Goal: Task Accomplishment & Management: Use online tool/utility

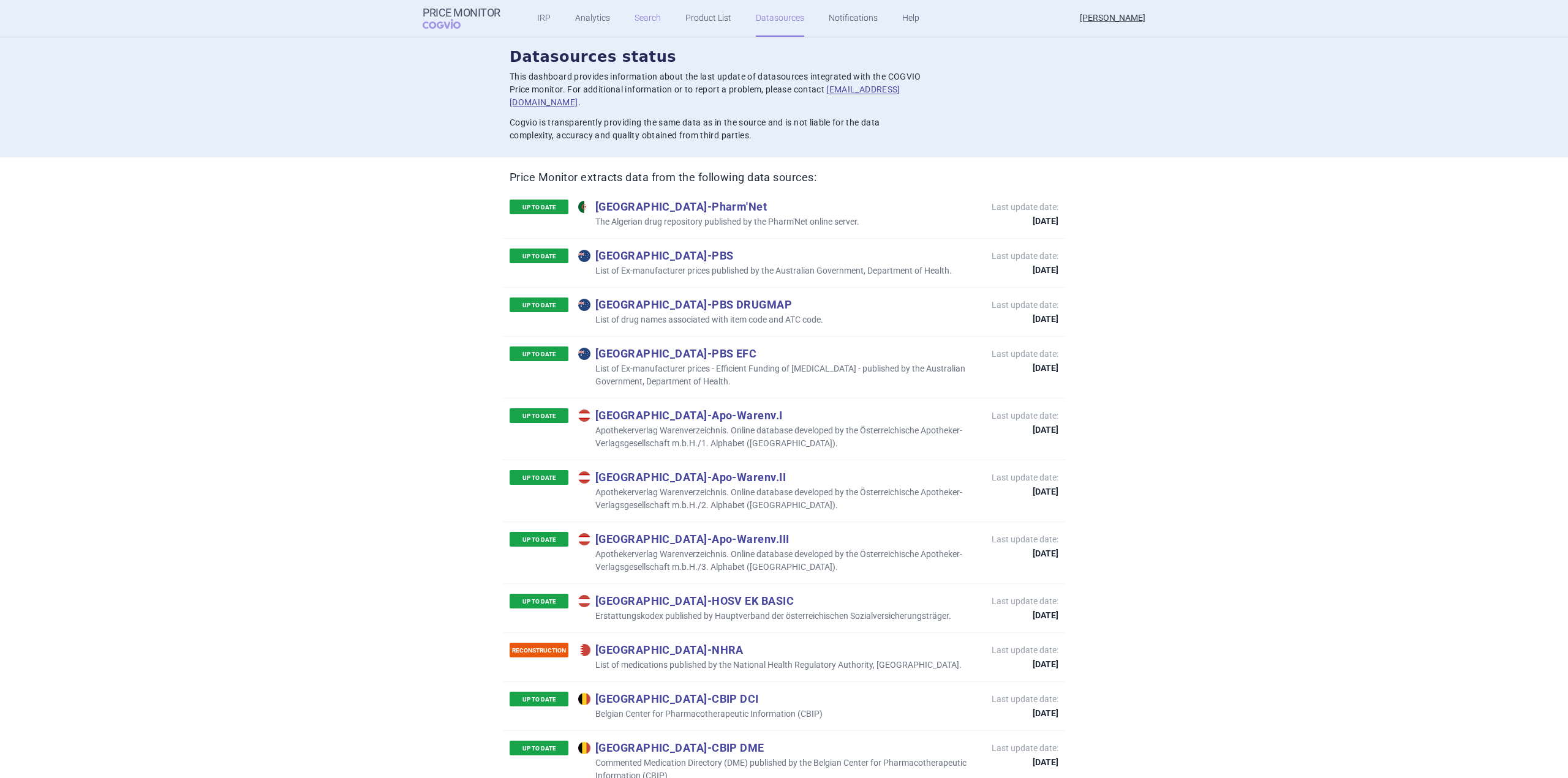
click at [635, 27] on link "Search" at bounding box center [648, 18] width 26 height 37
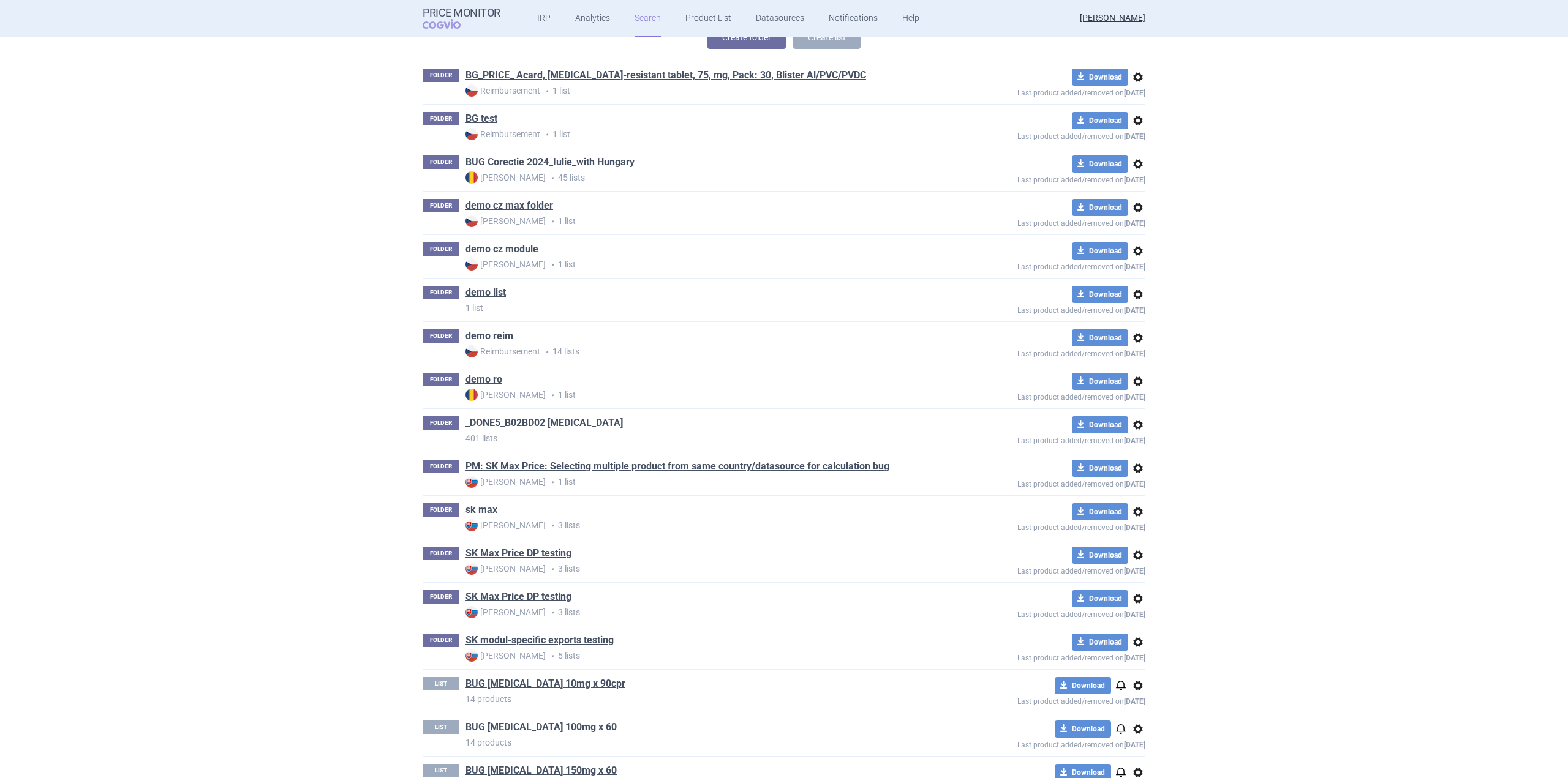
scroll to position [306, 0]
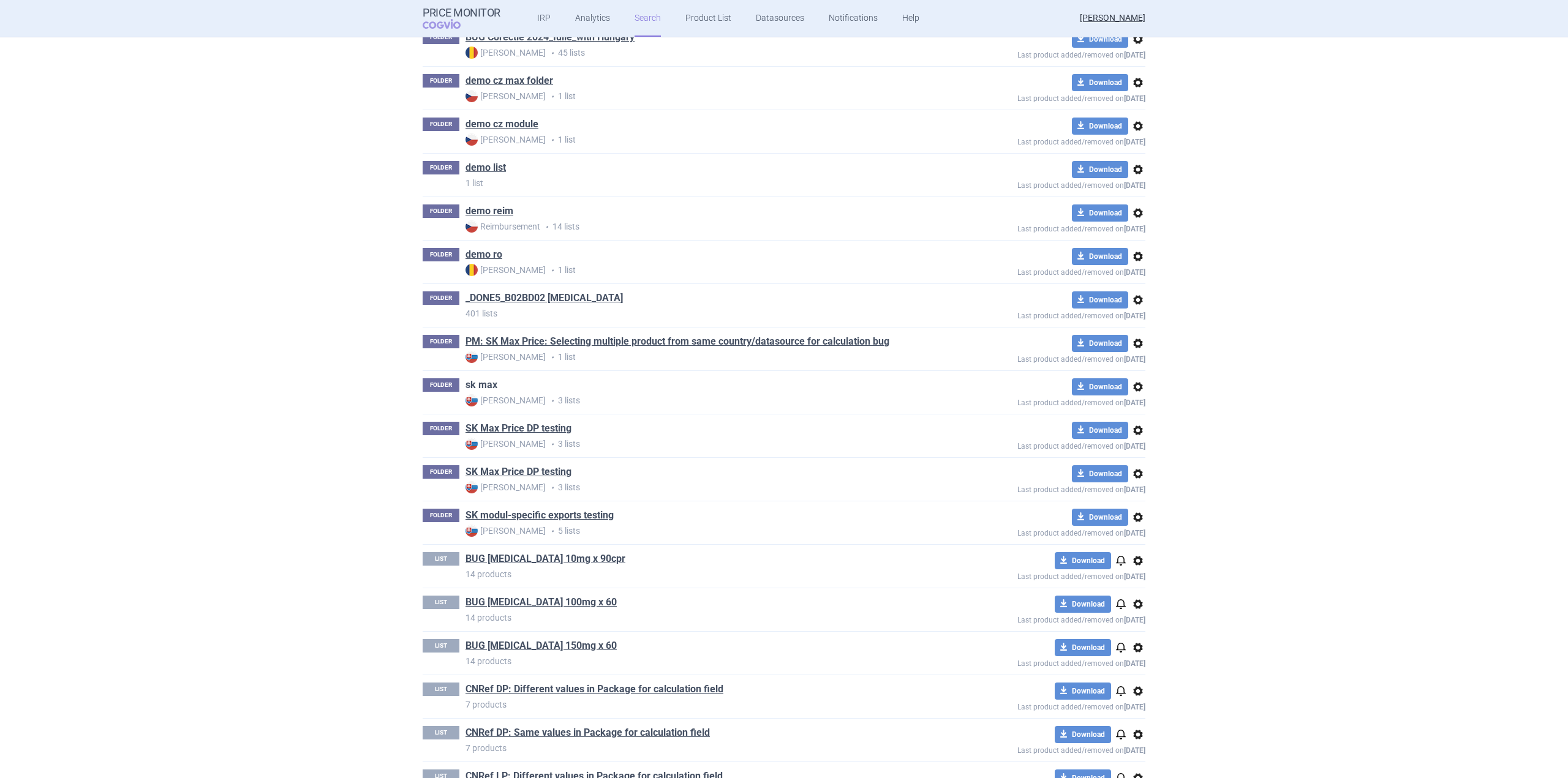
click at [484, 387] on link "sk max" at bounding box center [481, 385] width 31 height 14
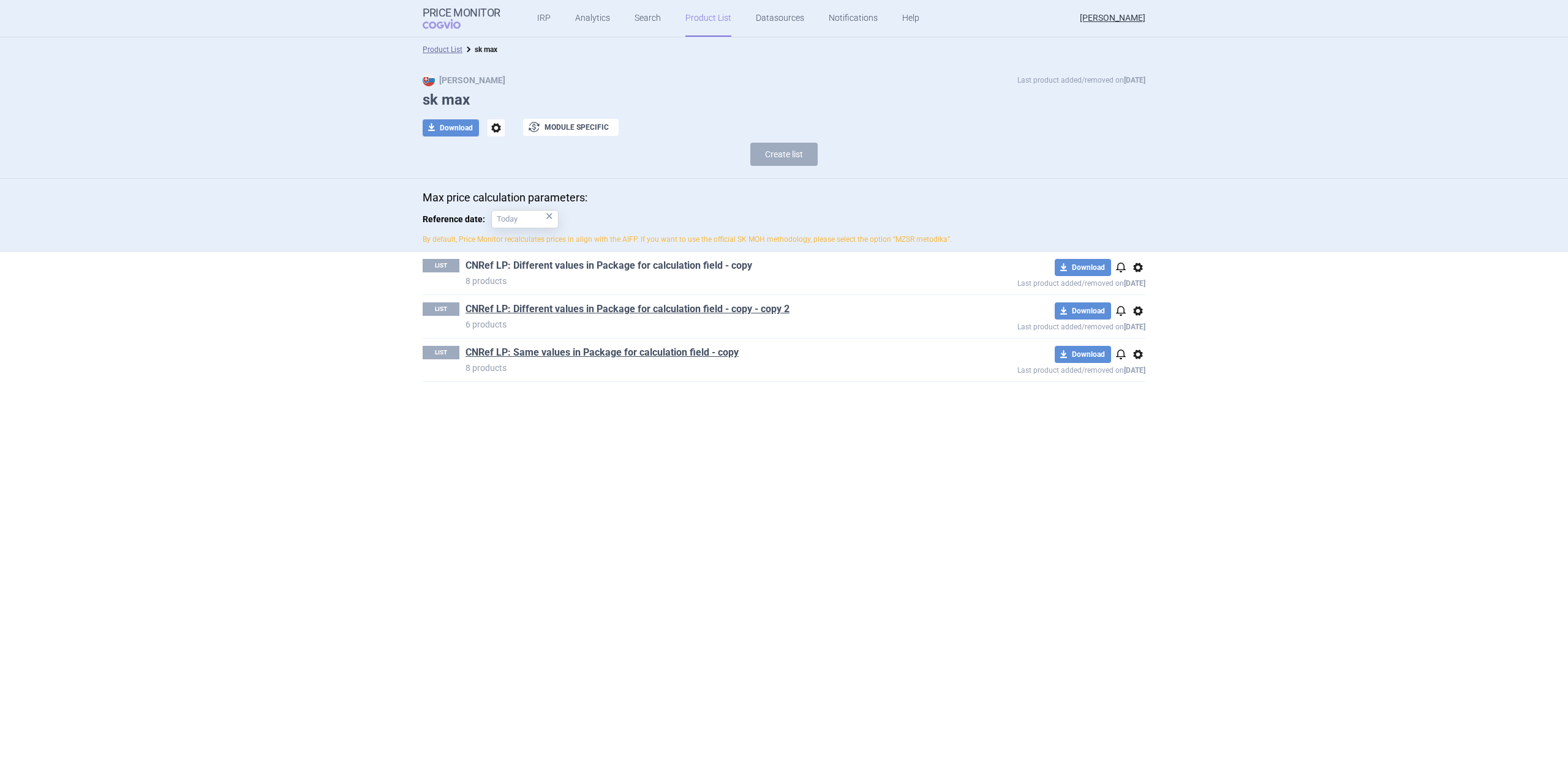
click at [642, 271] on link "CNRef LP: Different values in Package for calculation field - copy" at bounding box center [609, 266] width 286 height 14
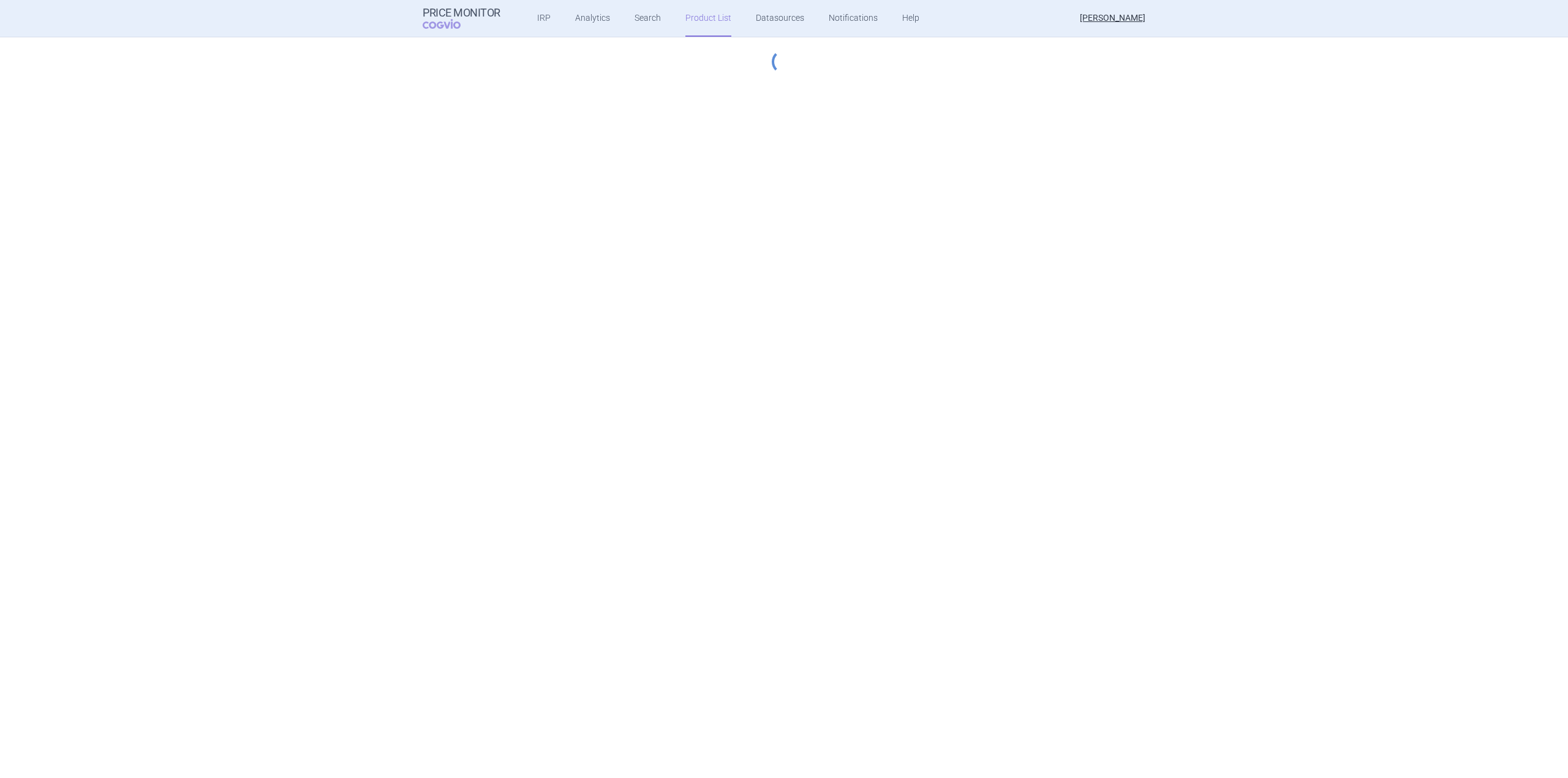
select select "[DATE]"
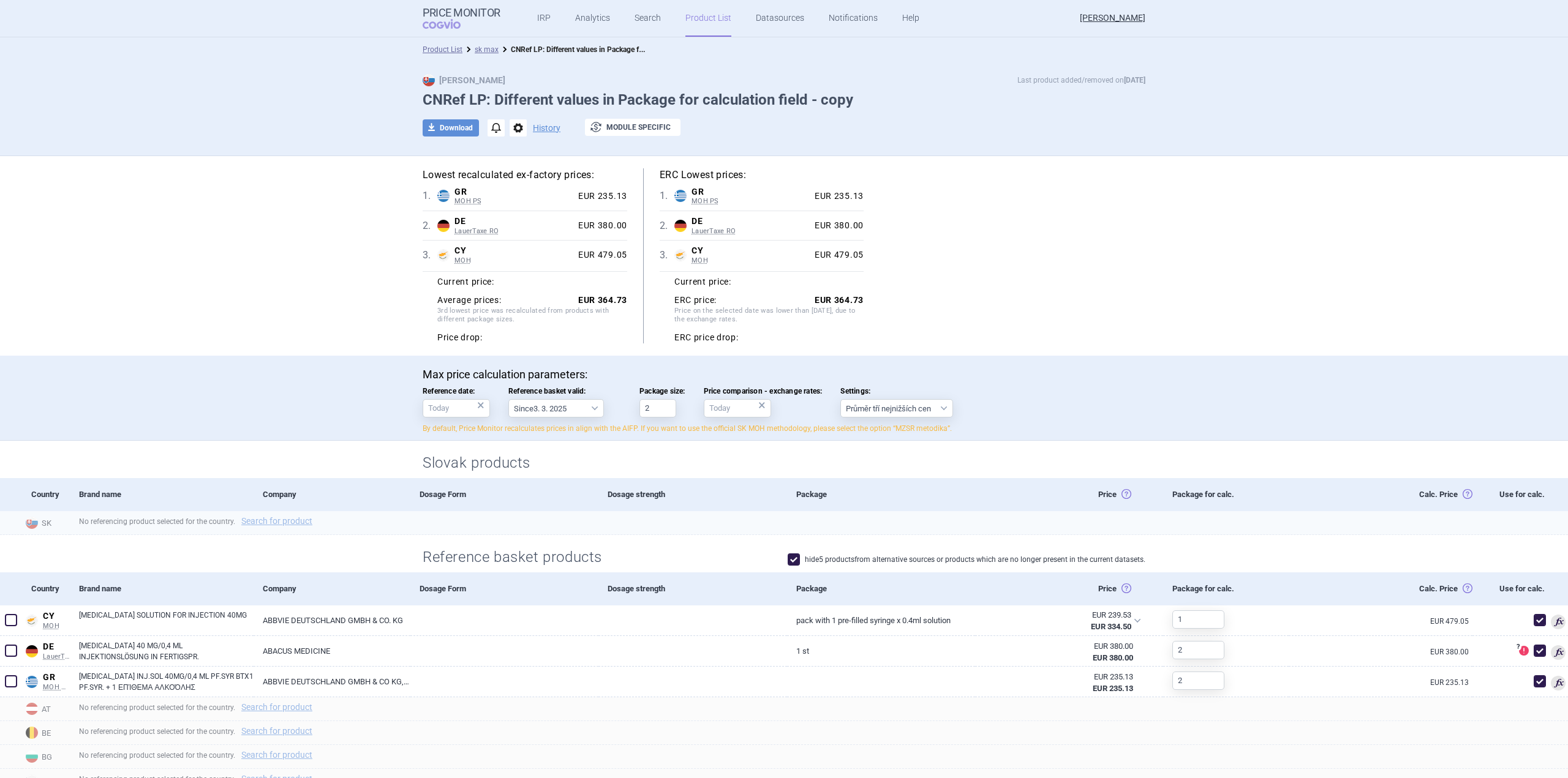
click at [284, 512] on div "No referencing product selected for the country. Search for product" at bounding box center [818, 523] width 1498 height 24
click at [284, 516] on link "Search for product" at bounding box center [277, 521] width 71 height 8
select select "country"
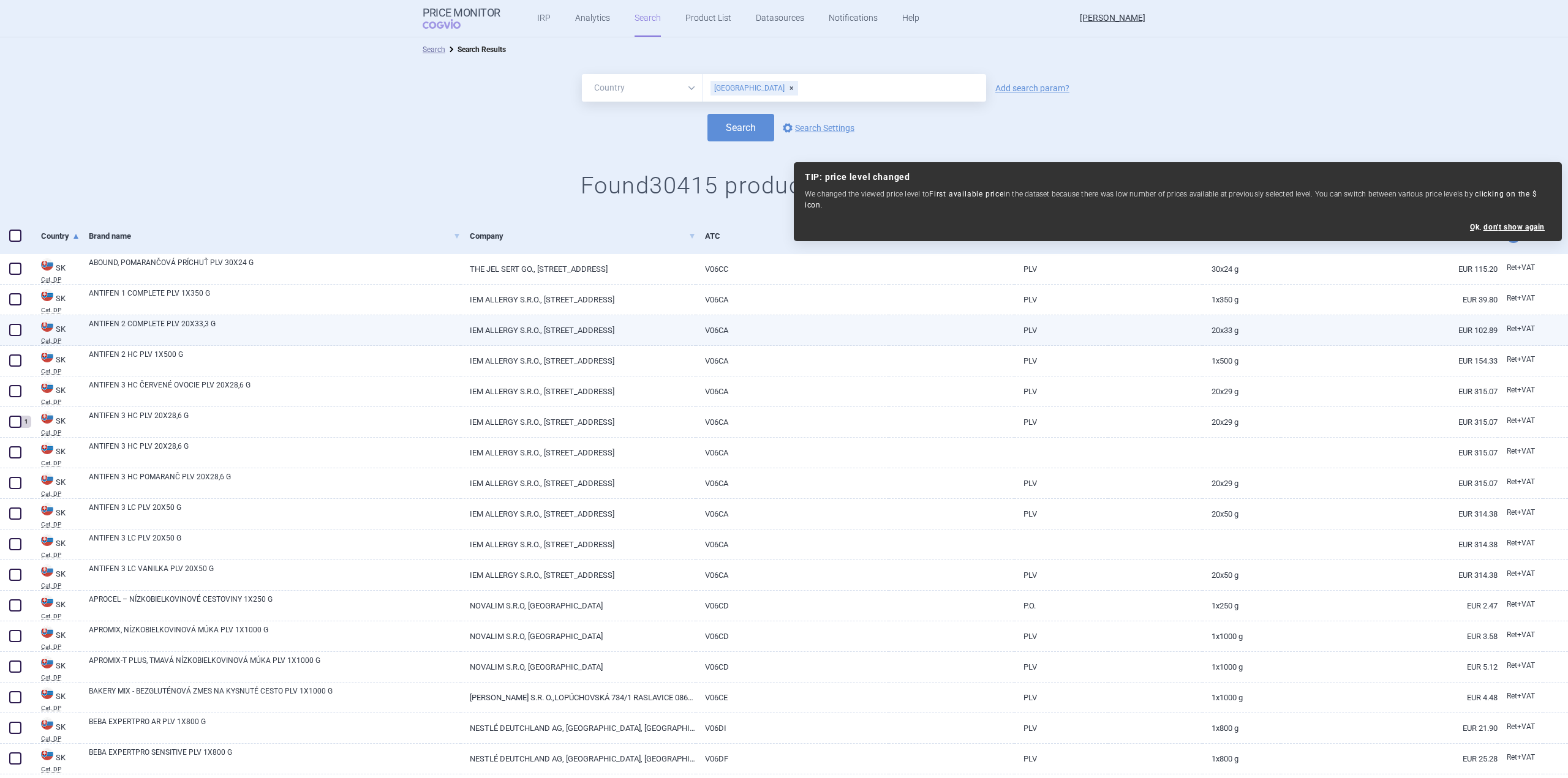
click at [14, 337] on span at bounding box center [15, 330] width 19 height 19
checkbox input "true"
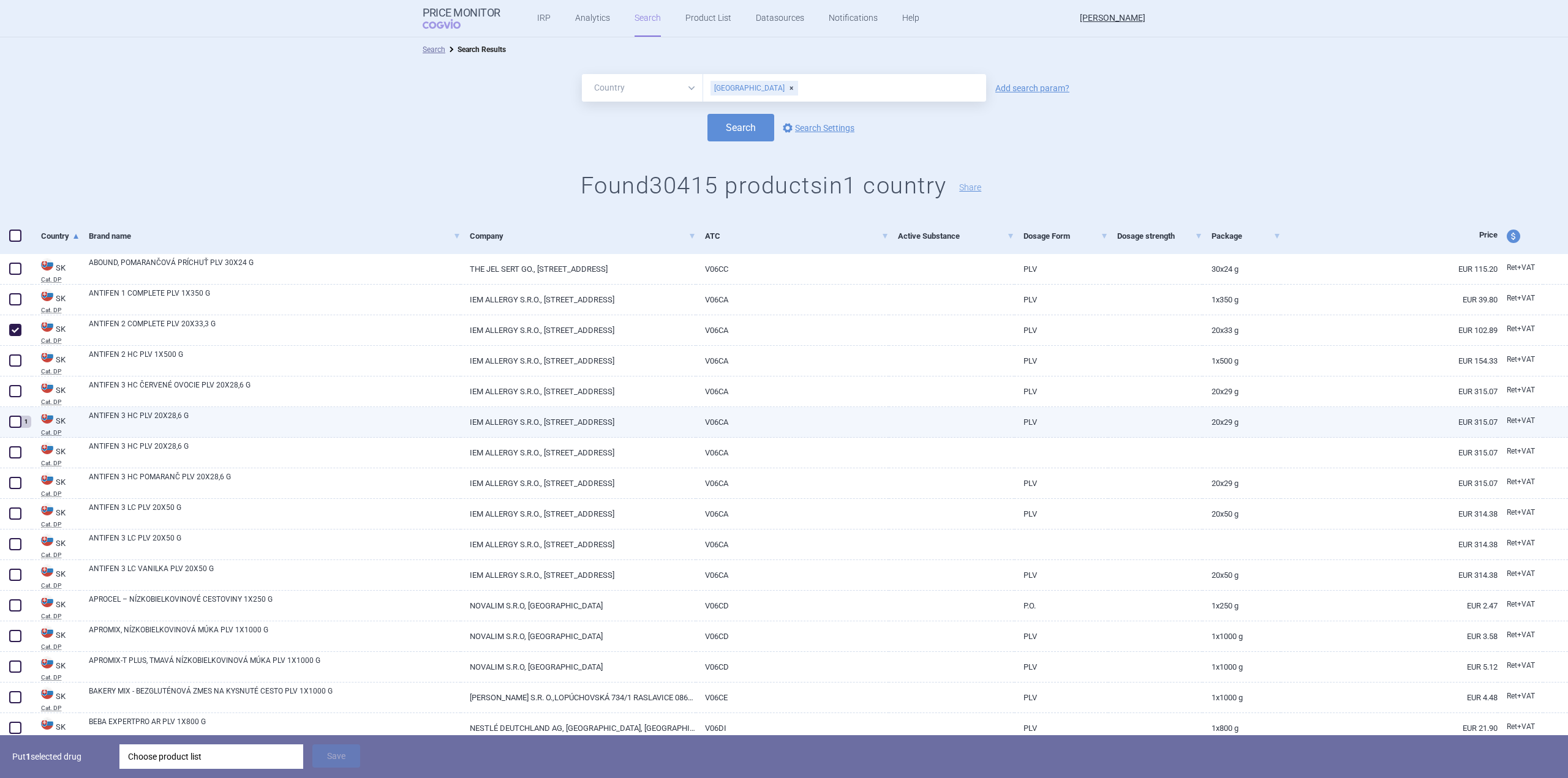
click at [1, 428] on div "1" at bounding box center [15, 422] width 31 height 31
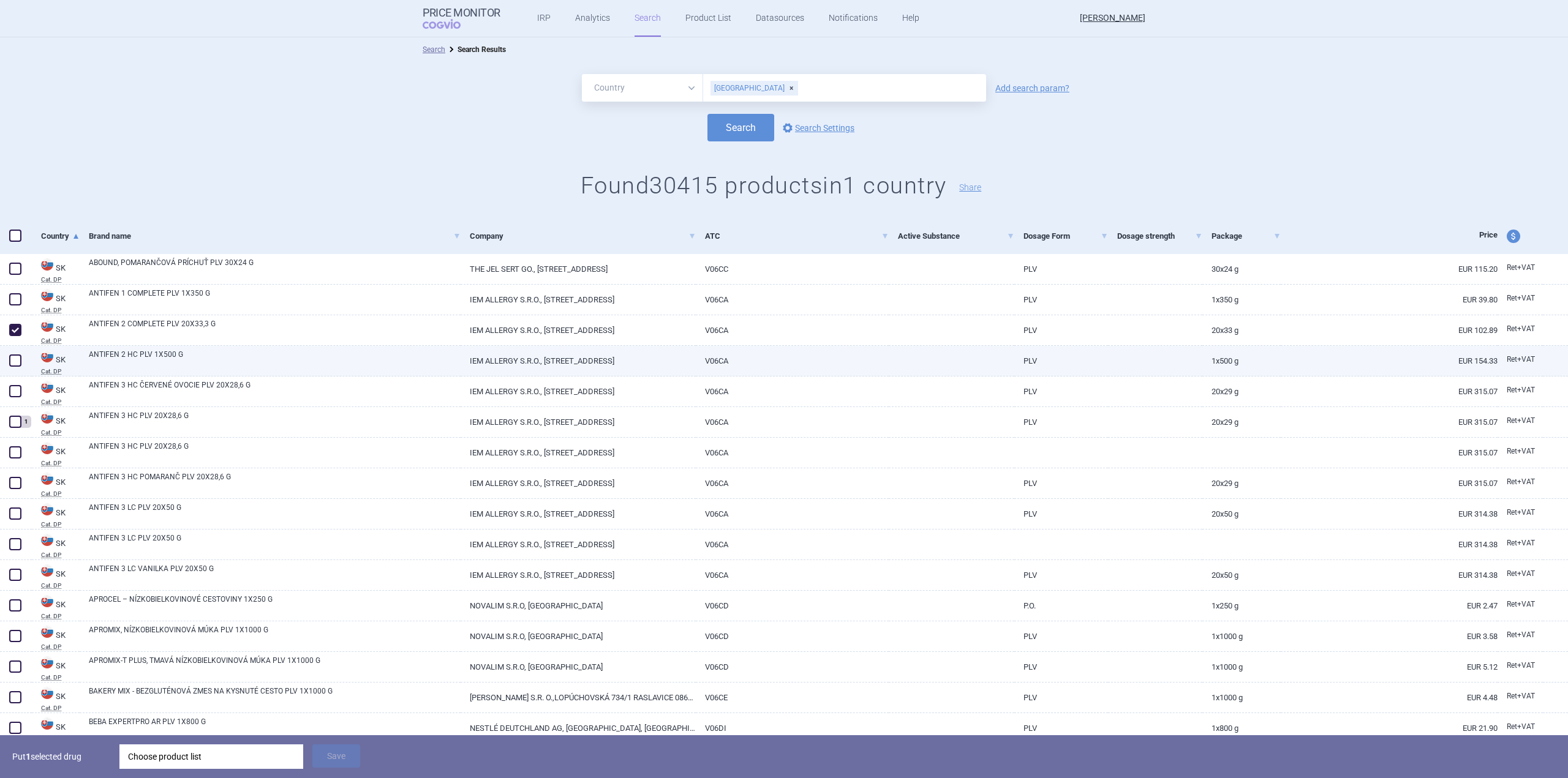
click at [10, 369] on div at bounding box center [15, 361] width 31 height 31
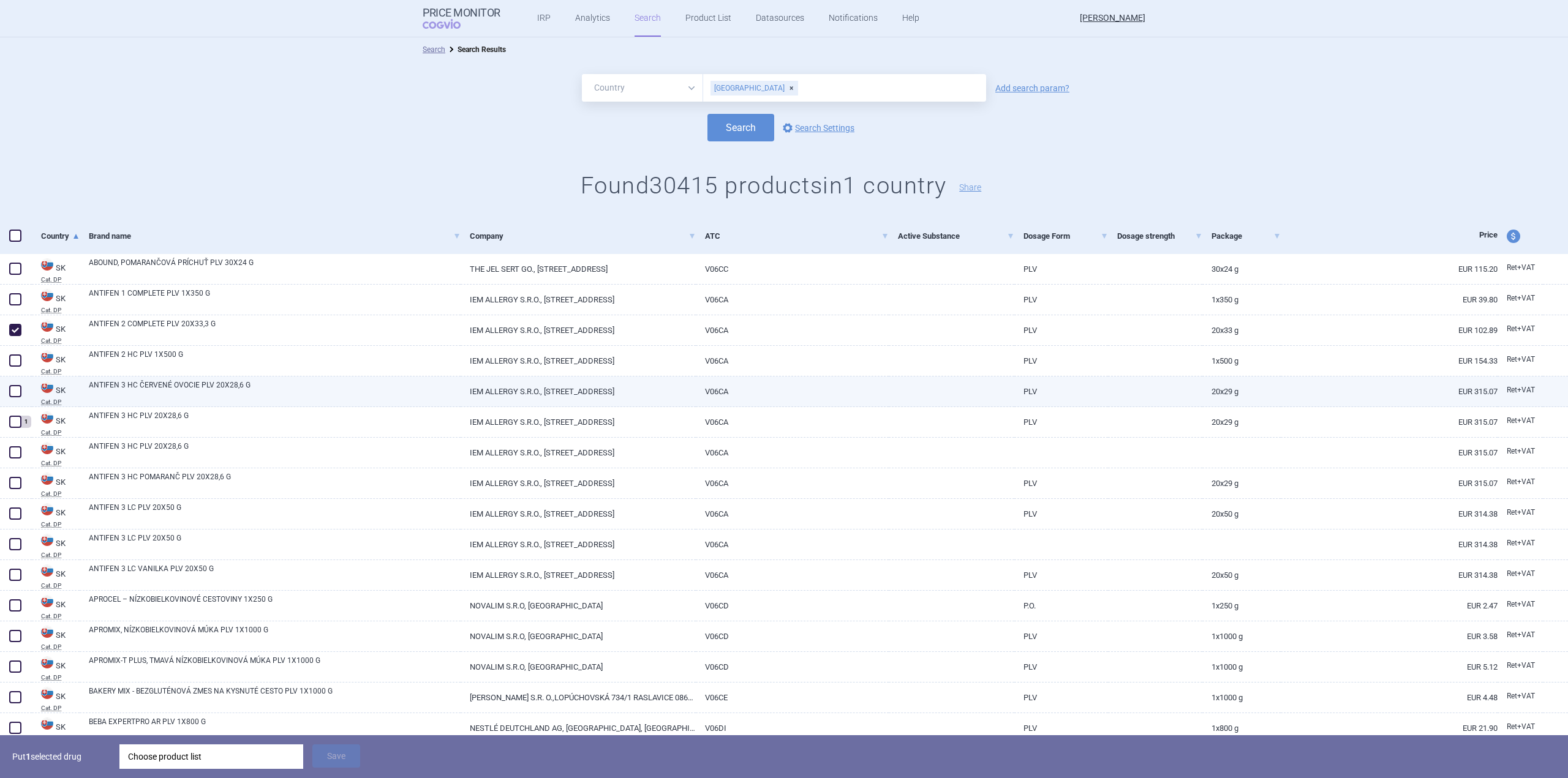
click at [12, 392] on span at bounding box center [15, 391] width 12 height 12
checkbox input "true"
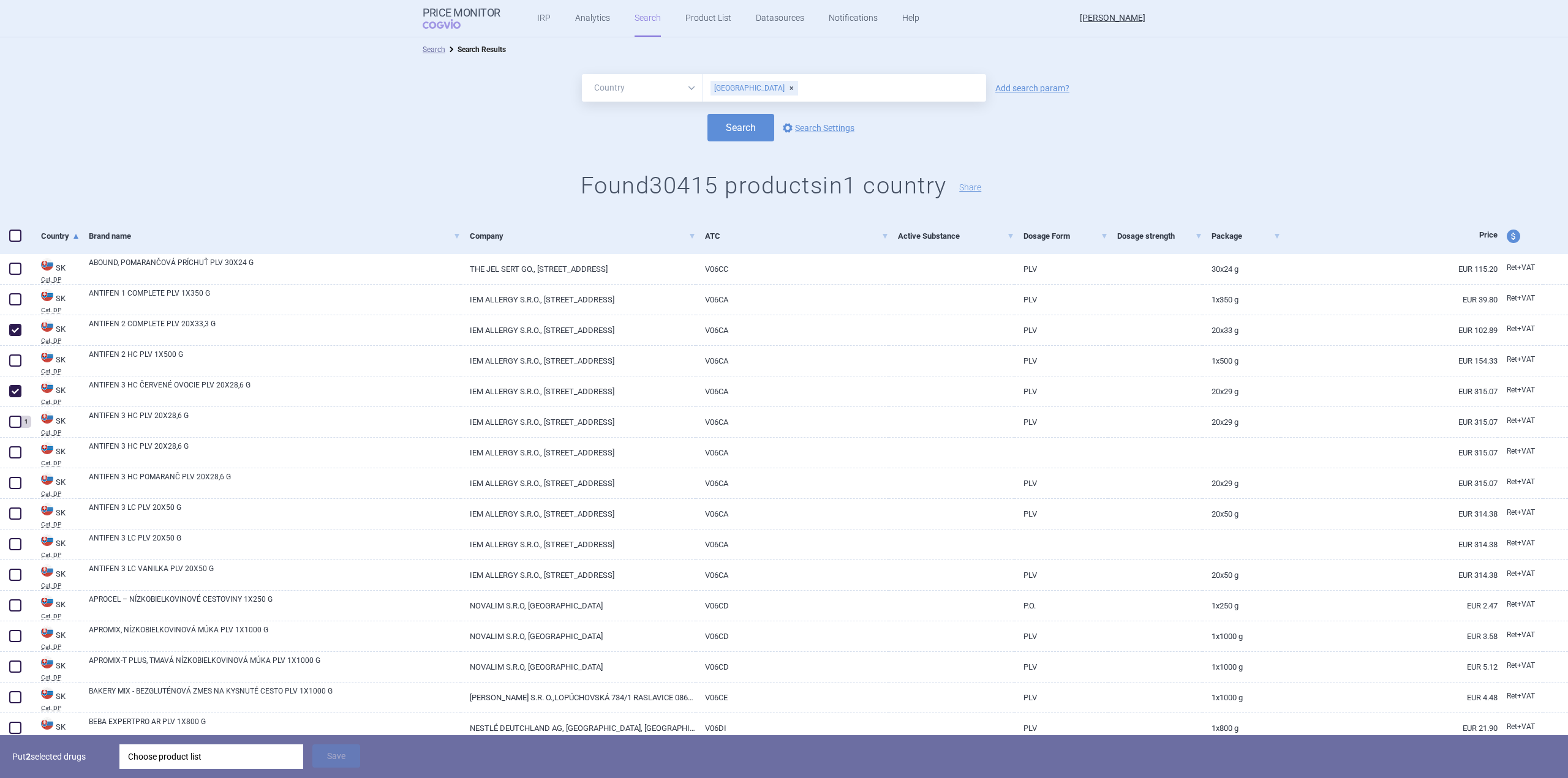
click at [183, 741] on div "Put 2 selected drugs Choose product list Save" at bounding box center [784, 757] width 1568 height 42
click at [183, 753] on div "Choose product list" at bounding box center [212, 756] width 167 height 25
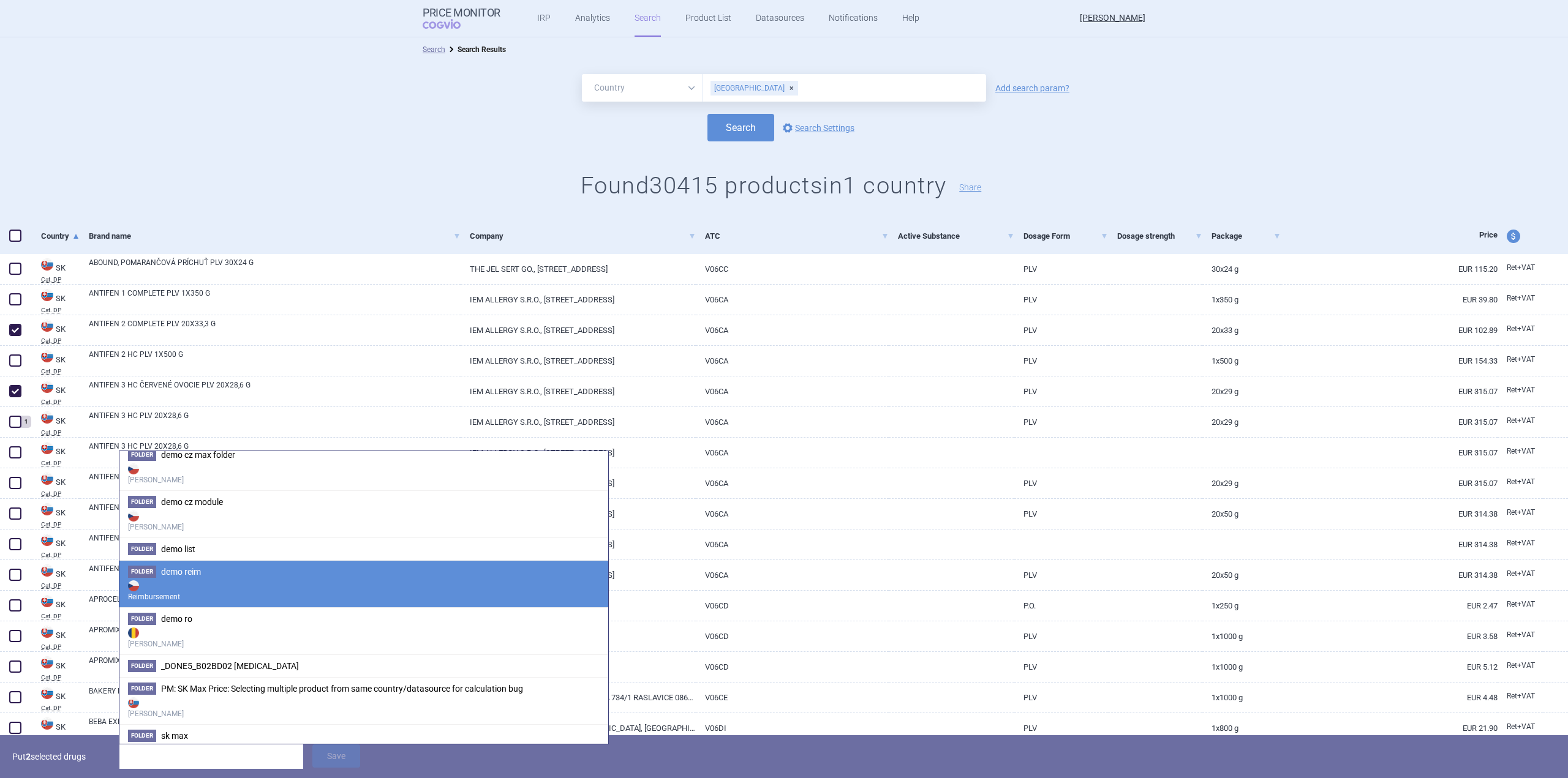
scroll to position [306, 0]
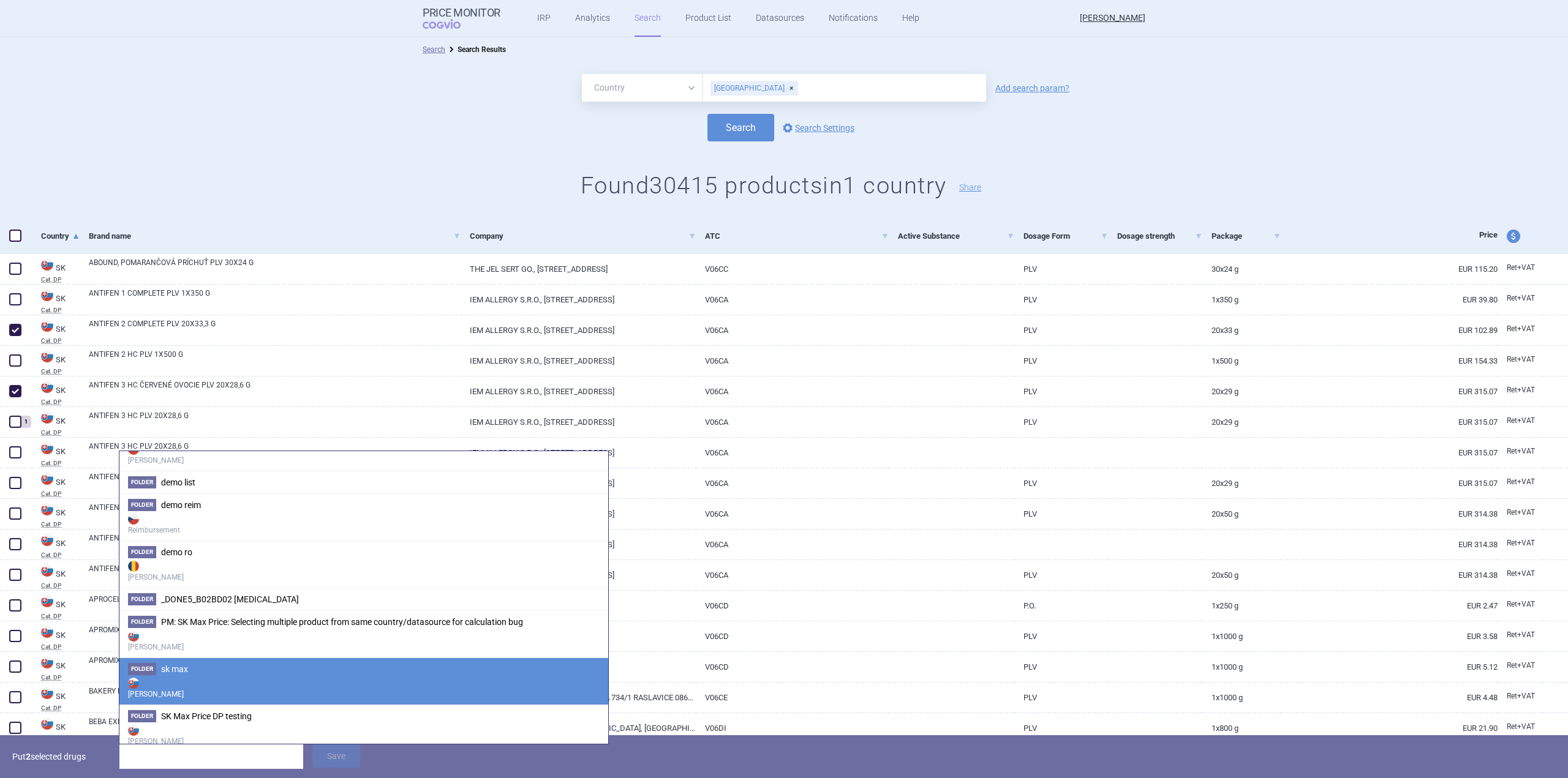
click at [212, 668] on li "Folder sk [PERSON_NAME]" at bounding box center [364, 680] width 489 height 47
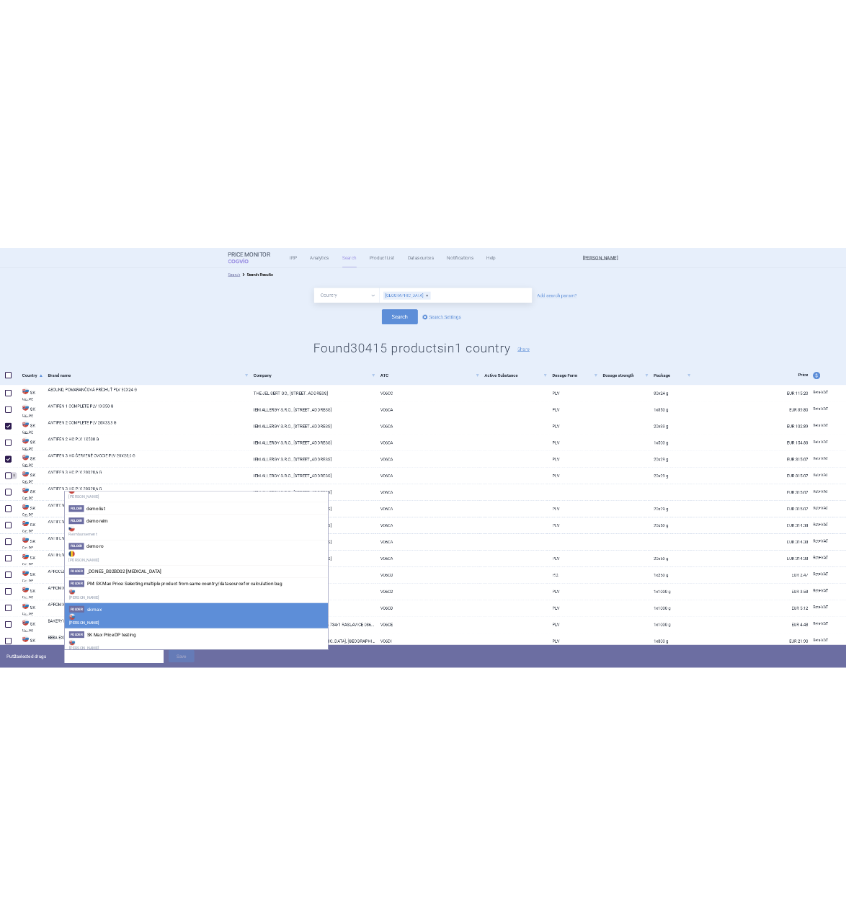
scroll to position [0, 0]
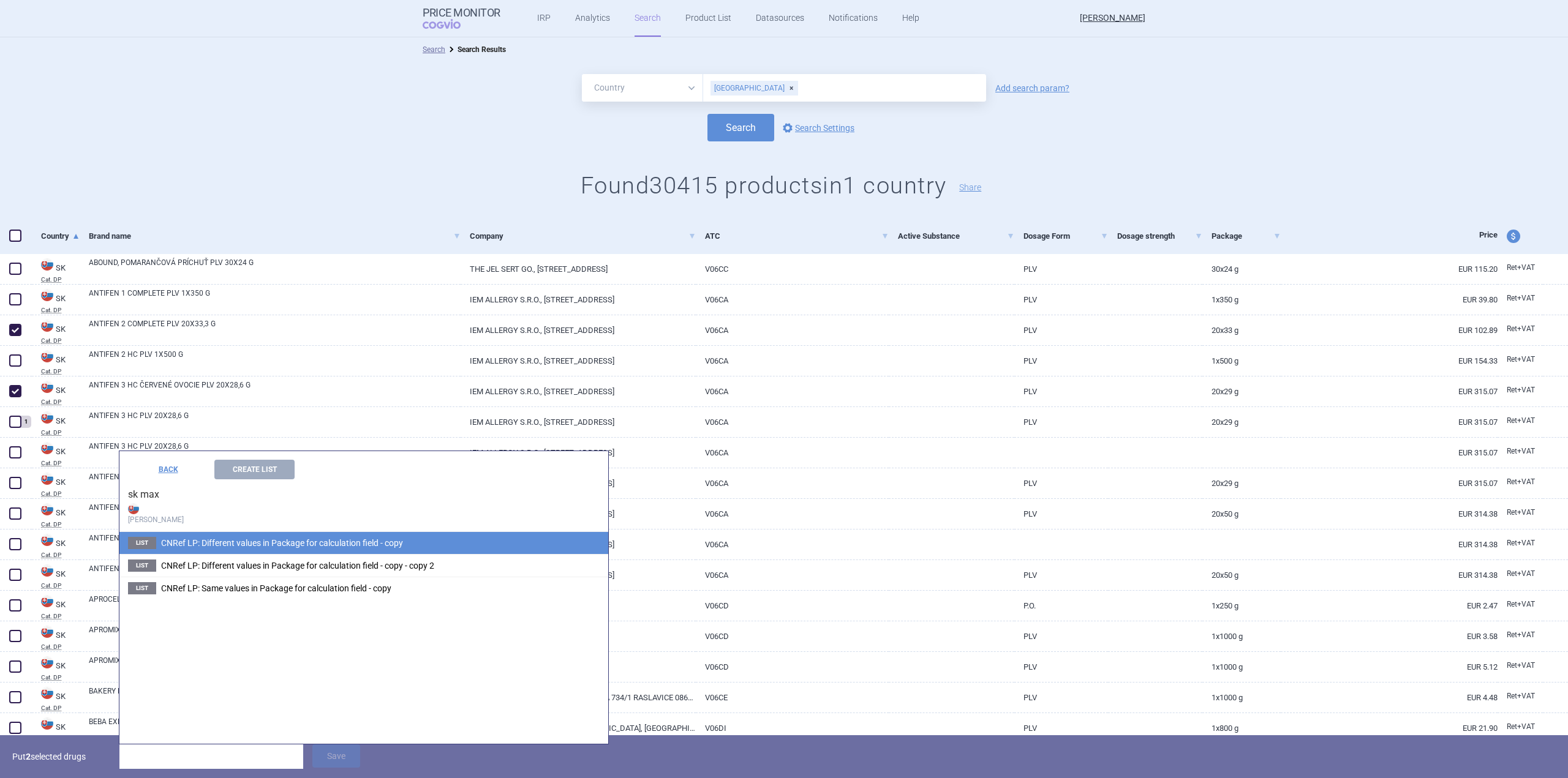
click at [259, 538] on span "CNRef LP: Different values in Package for calculation field - copy" at bounding box center [282, 543] width 242 height 10
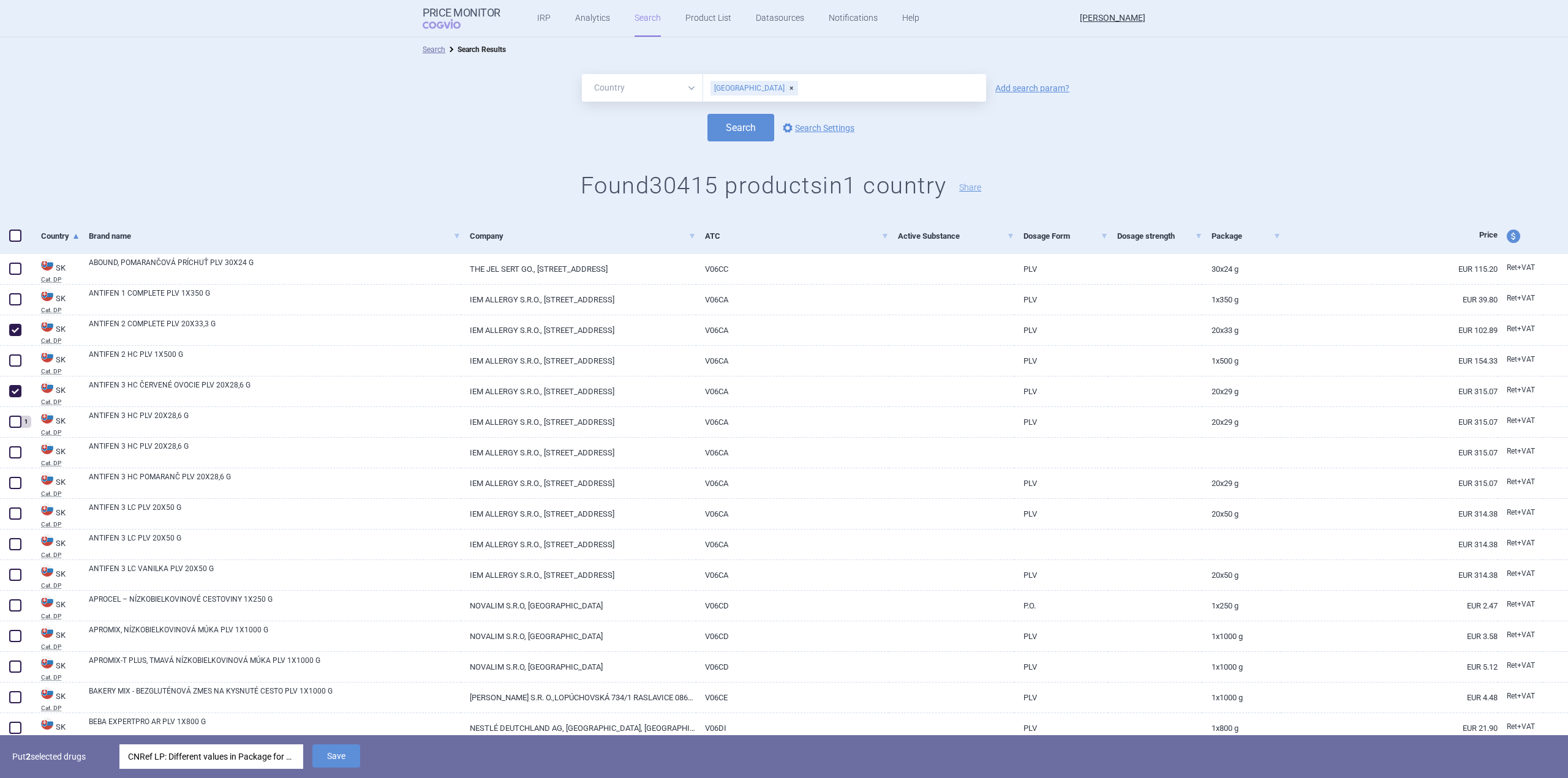
click at [328, 741] on div "Put 2 selected drugs CNRef LP: Different values in Package for calculation fiel…" at bounding box center [784, 757] width 1568 height 42
click at [332, 755] on button "Save" at bounding box center [337, 755] width 48 height 23
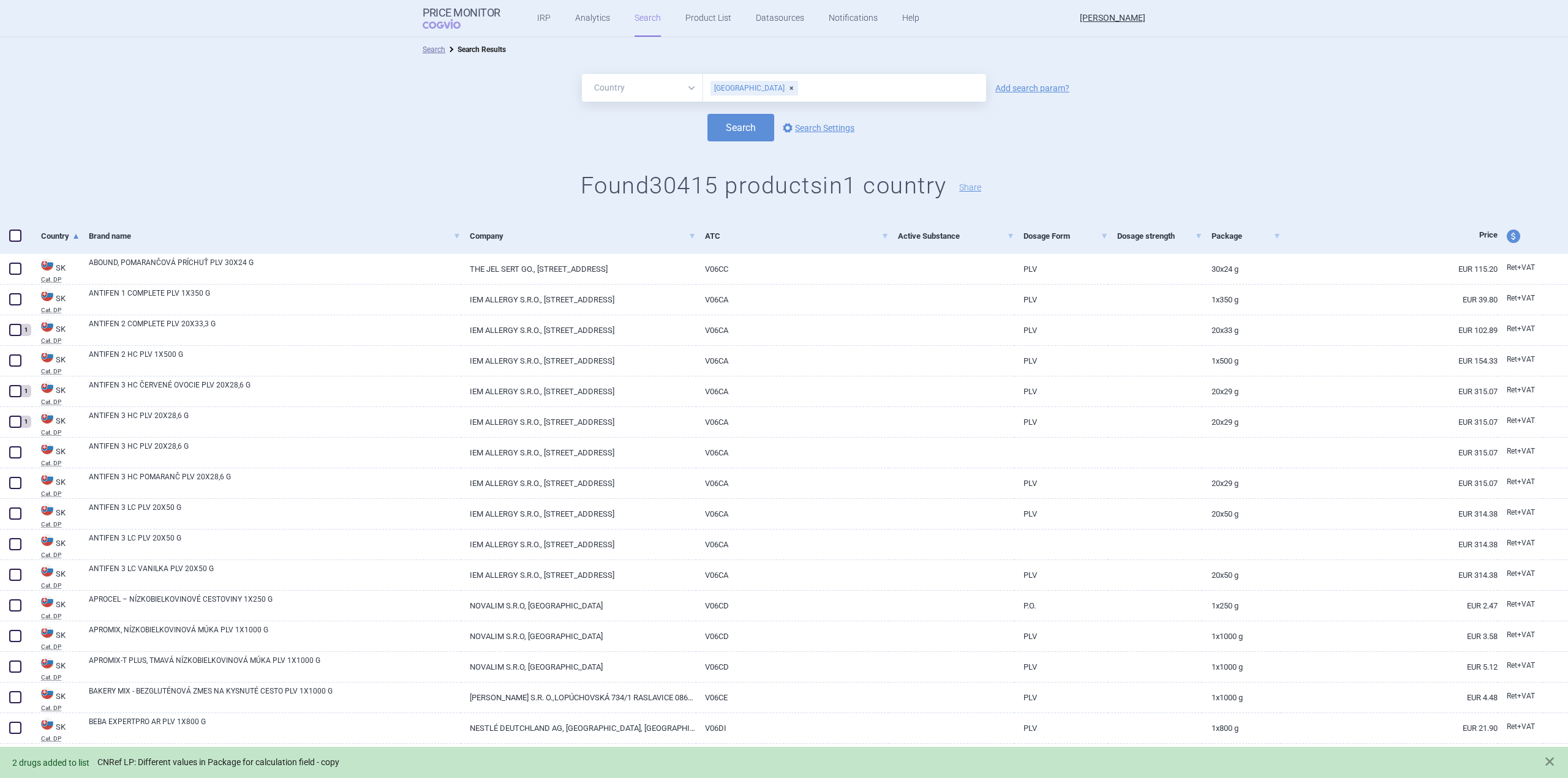
click at [305, 759] on link "CNRef LP: Different values in Package for calculation field - copy" at bounding box center [218, 762] width 242 height 10
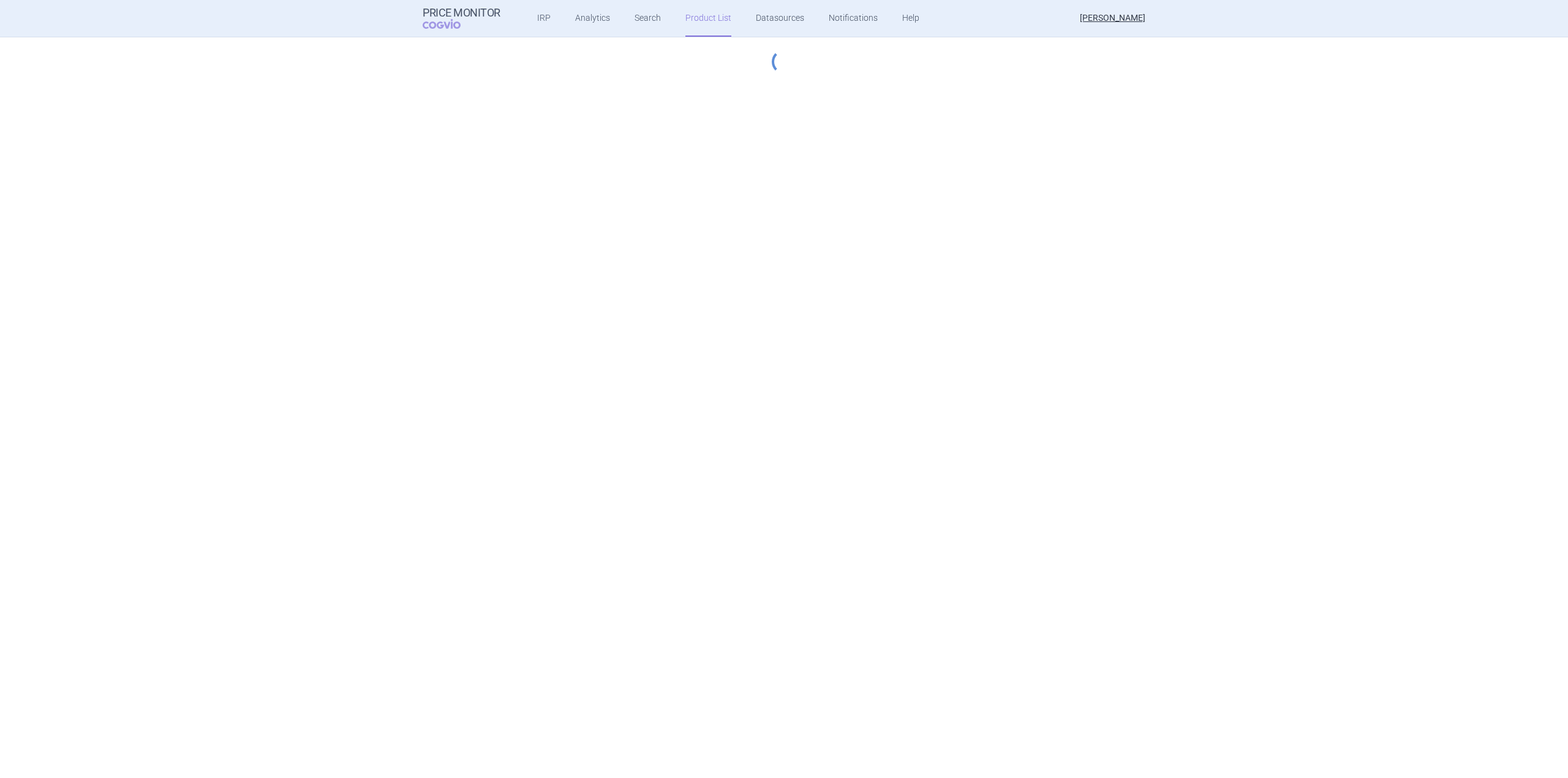
select select "[DATE]"
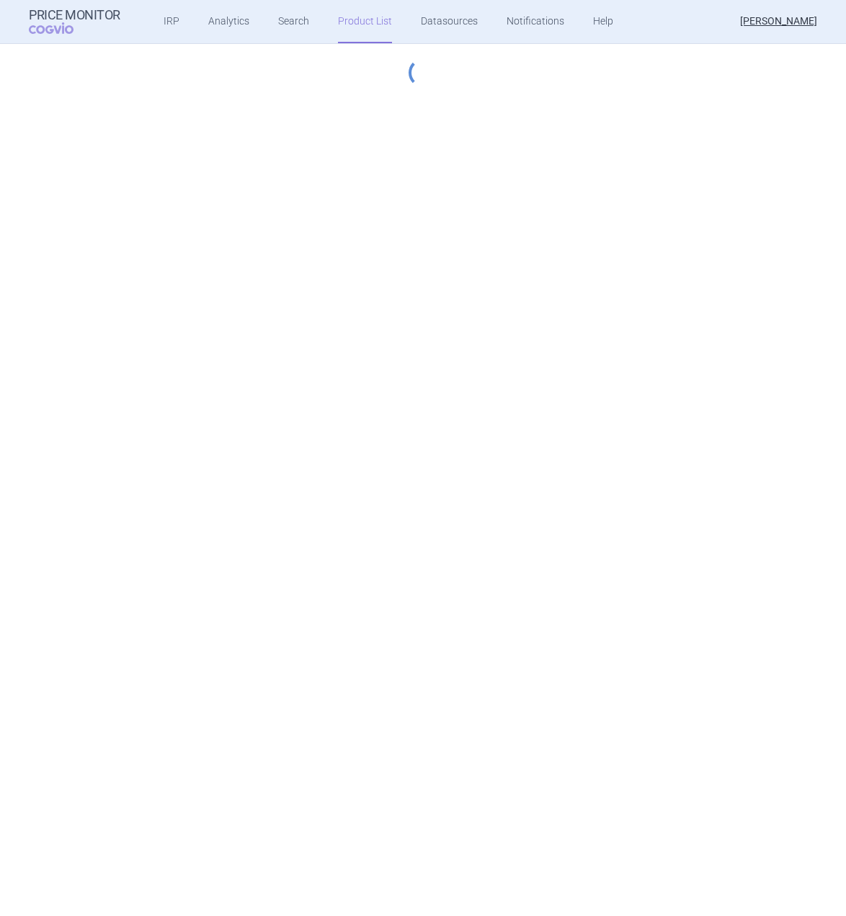
select select "[DATE]"
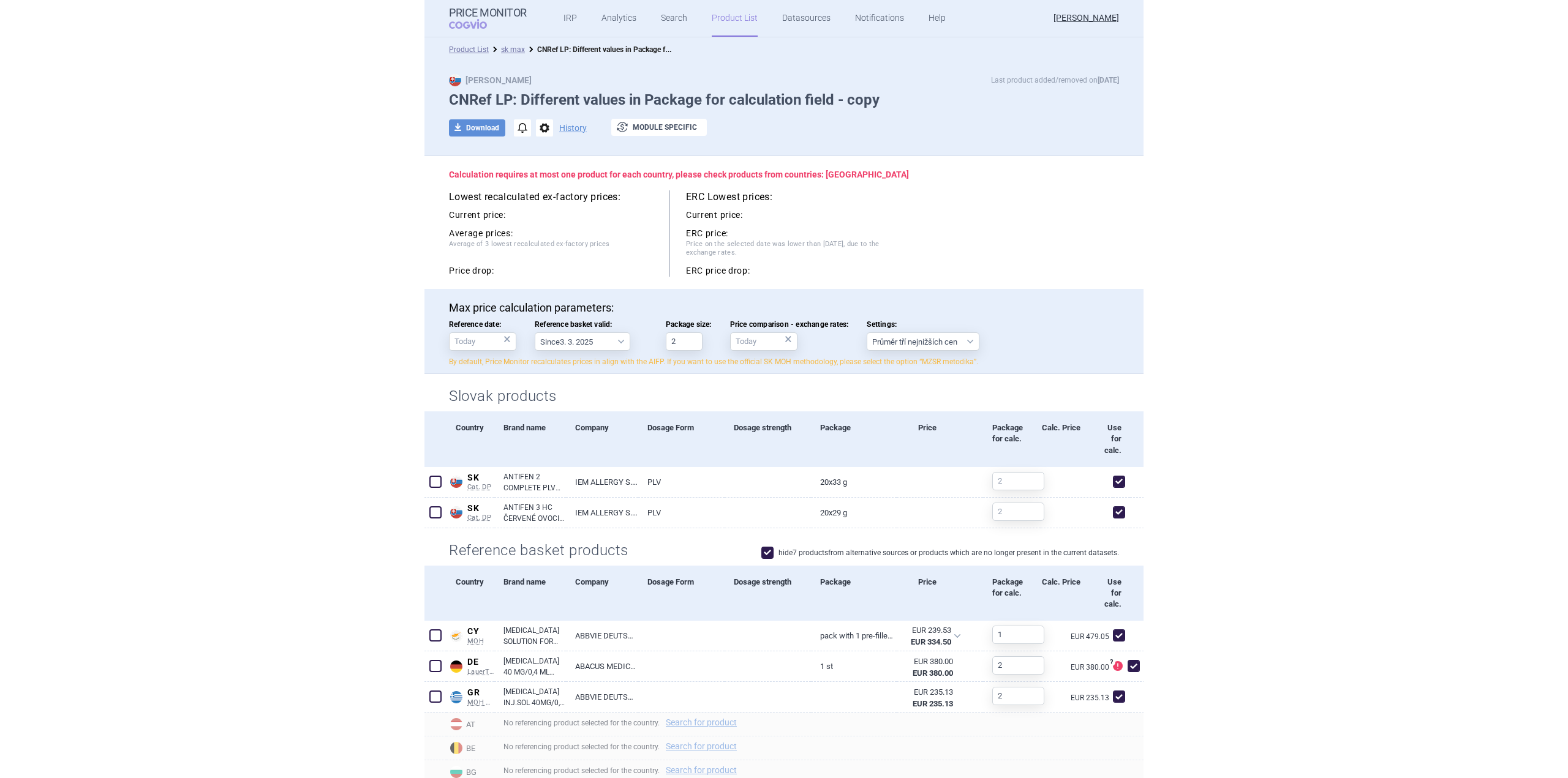
scroll to position [61, 0]
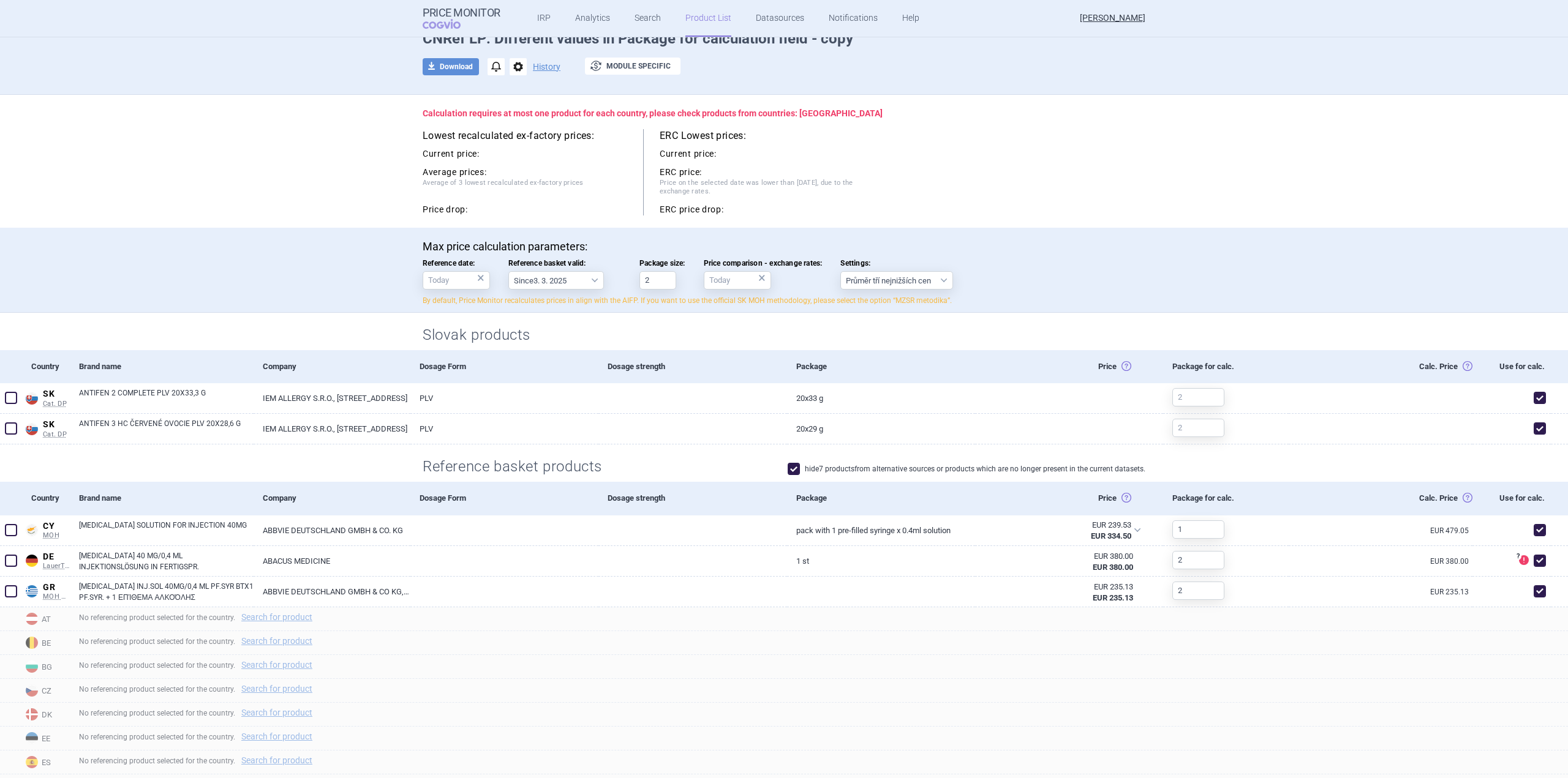
click at [718, 465] on label "hide 7 products from alternative sources or products which are no longer presen…" at bounding box center [966, 469] width 358 height 12
checkbox input "true"
